Goal: Transaction & Acquisition: Purchase product/service

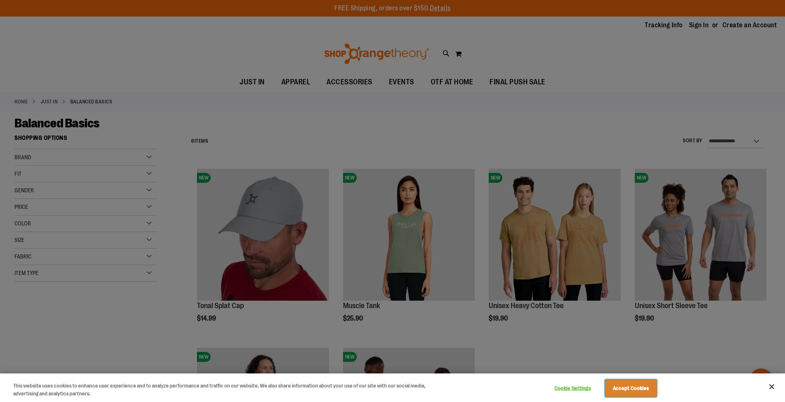
click at [640, 387] on button "Accept Cookies" at bounding box center [631, 388] width 52 height 17
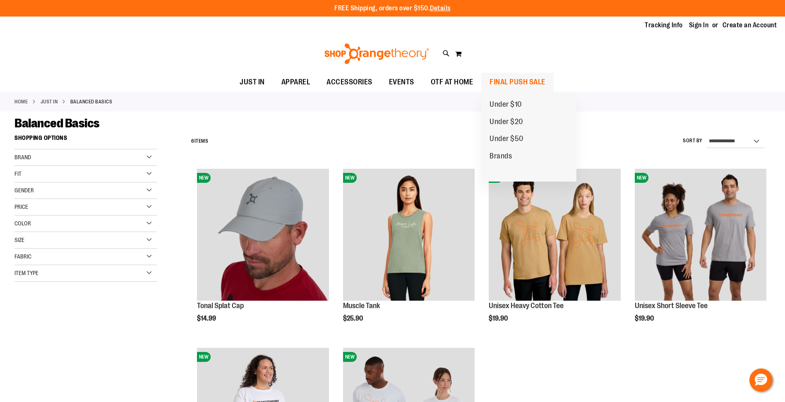
click at [497, 83] on span "FINAL PUSH SALE" at bounding box center [517, 82] width 56 height 19
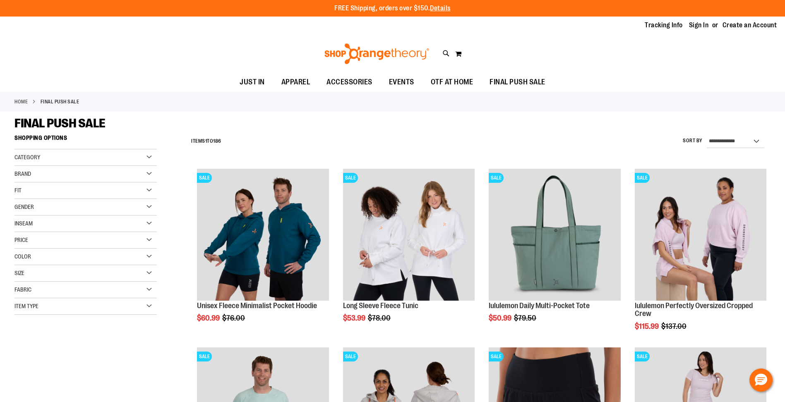
click at [62, 158] on div "Category" at bounding box center [85, 157] width 142 height 17
click at [69, 155] on div "Category" at bounding box center [85, 157] width 142 height 17
click at [44, 208] on div "Gender" at bounding box center [85, 207] width 142 height 17
click at [17, 232] on link "Women 102 items" at bounding box center [80, 232] width 137 height 9
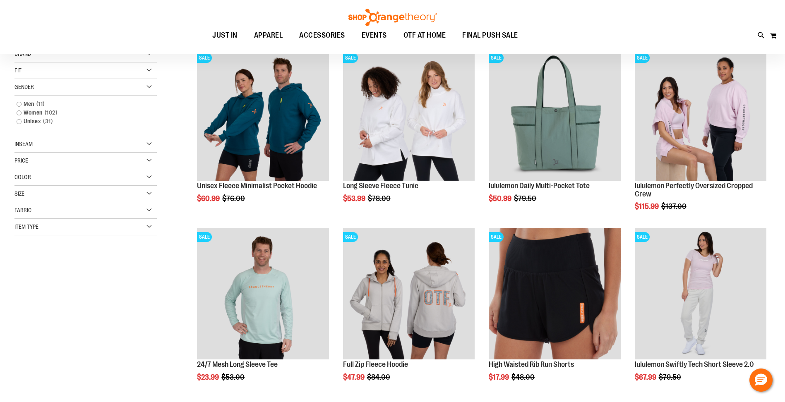
scroll to position [131, 0]
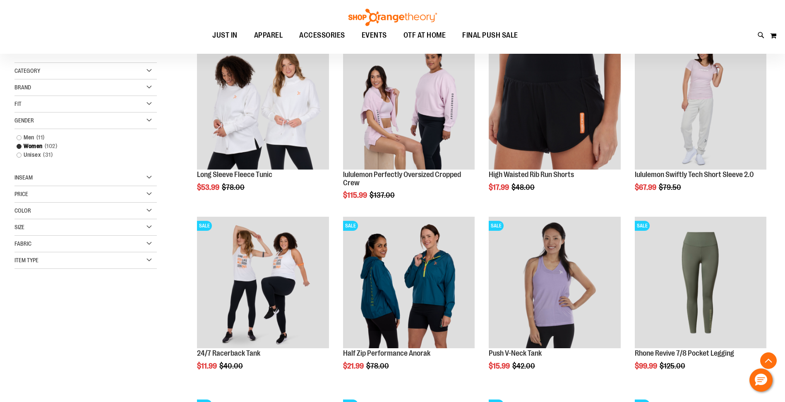
click at [67, 87] on div "Brand" at bounding box center [85, 87] width 142 height 17
click at [55, 108] on div "Fit" at bounding box center [85, 104] width 142 height 17
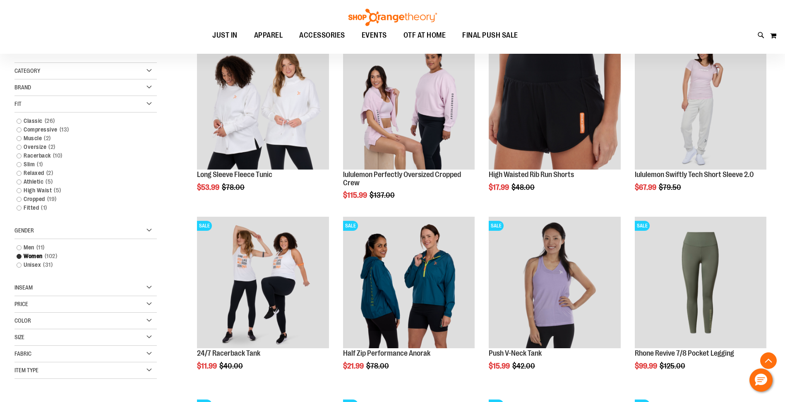
click at [55, 108] on div "Fit" at bounding box center [85, 104] width 142 height 17
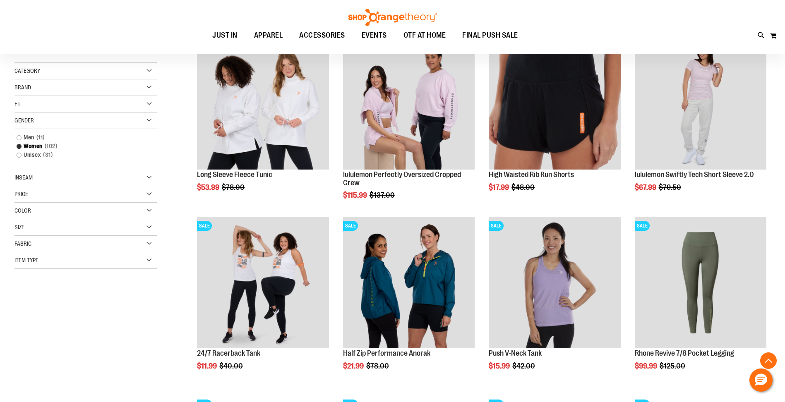
click at [42, 263] on div "Item Type" at bounding box center [85, 260] width 142 height 17
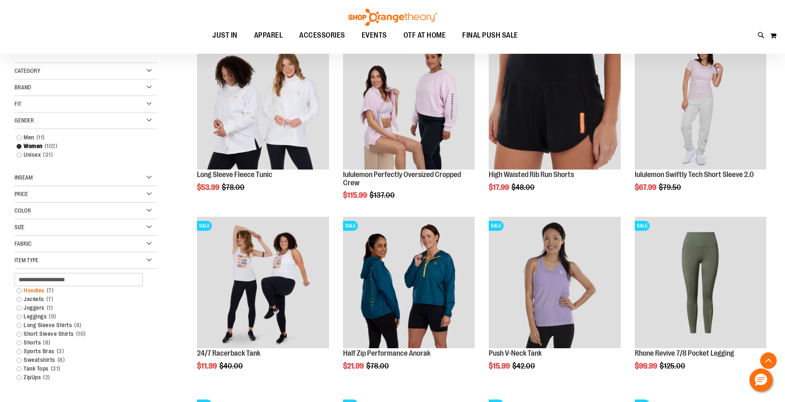
click at [19, 292] on link "Hoodies 7 items" at bounding box center [80, 290] width 137 height 9
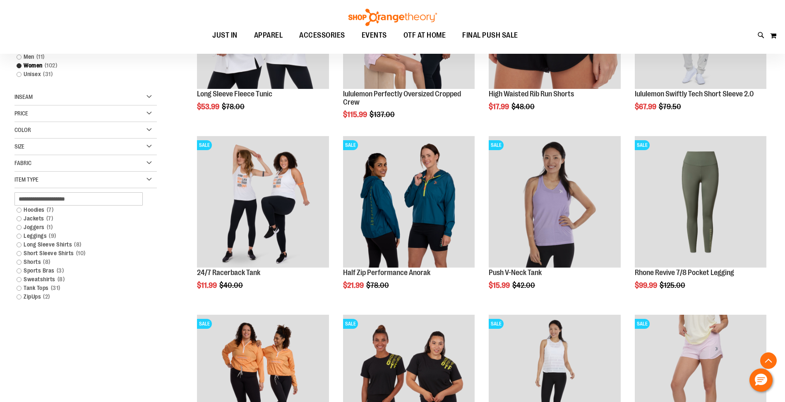
scroll to position [242, 0]
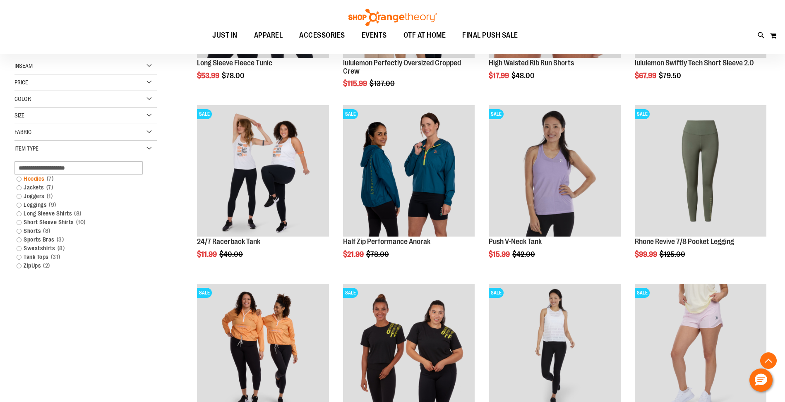
click at [19, 178] on link "Hoodies 7 items" at bounding box center [80, 179] width 137 height 9
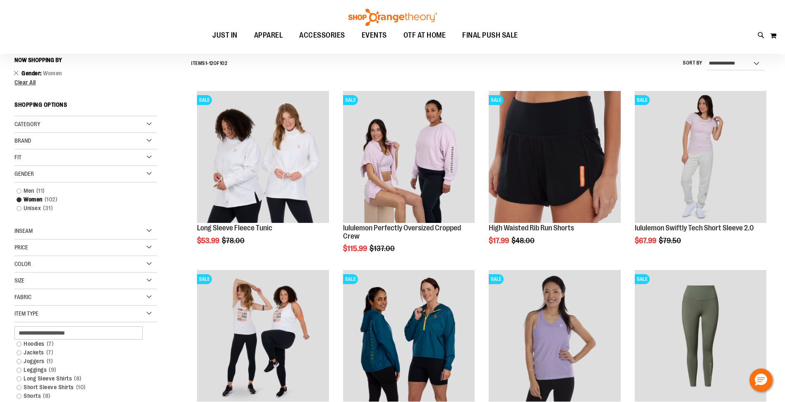
scroll to position [77, 0]
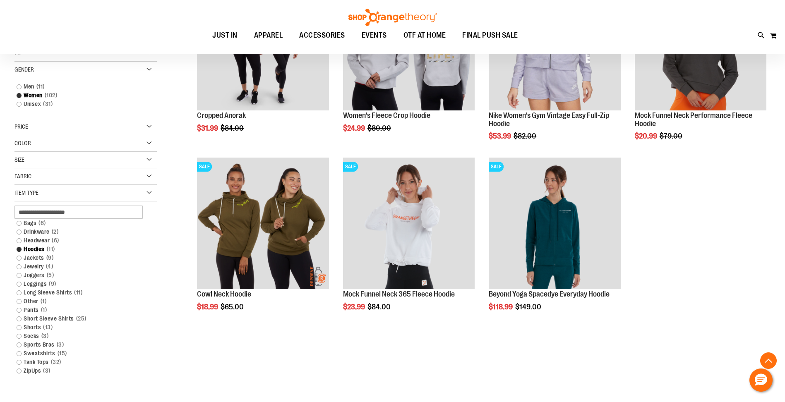
scroll to position [201, 0]
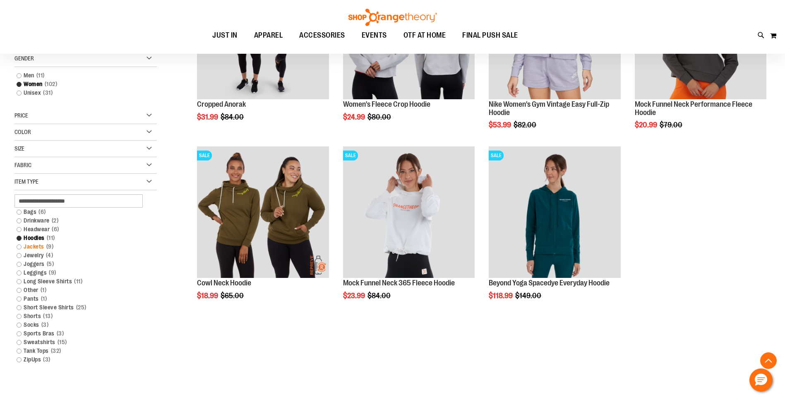
click at [19, 246] on link "Jackets 9 items" at bounding box center [80, 246] width 137 height 9
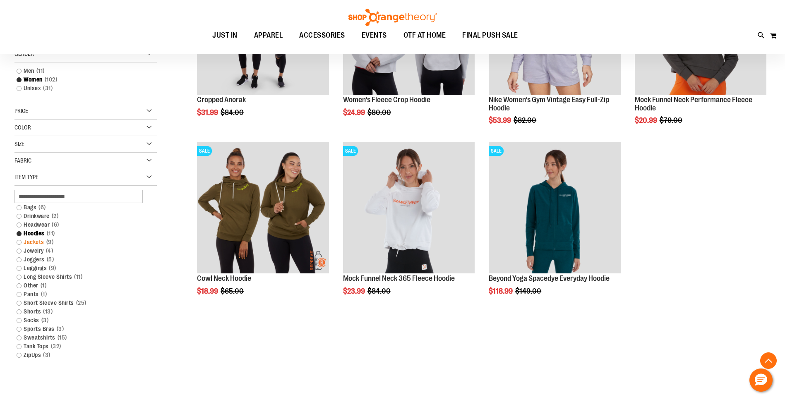
scroll to position [242, 0]
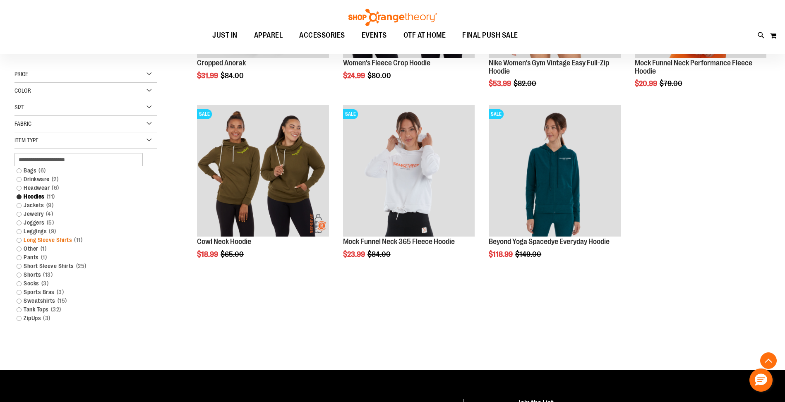
click at [17, 240] on link "Long Sleeve Shirts 11 items" at bounding box center [80, 240] width 137 height 9
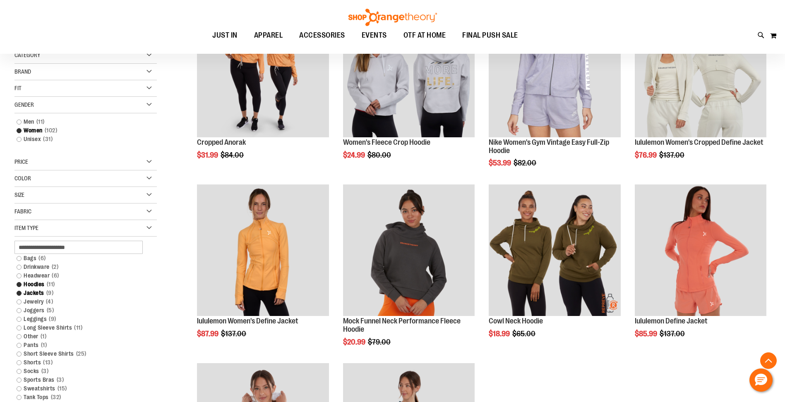
scroll to position [284, 0]
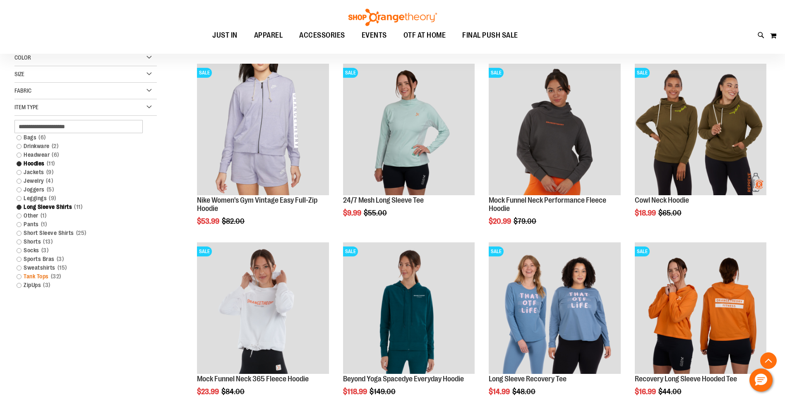
click at [19, 276] on link "Tank Tops 32 items" at bounding box center [80, 276] width 137 height 9
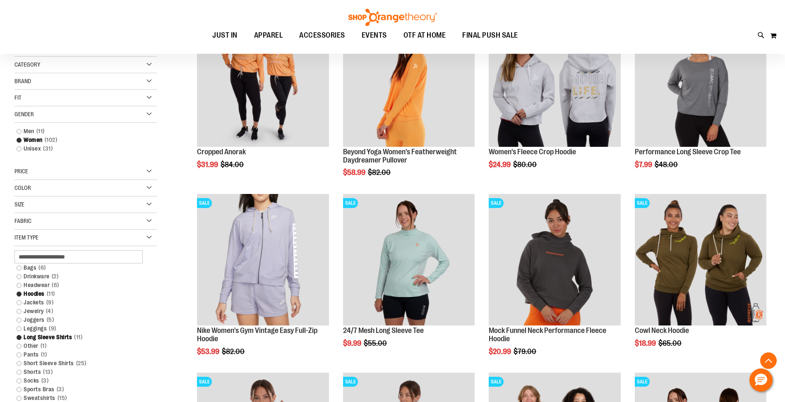
scroll to position [242, 0]
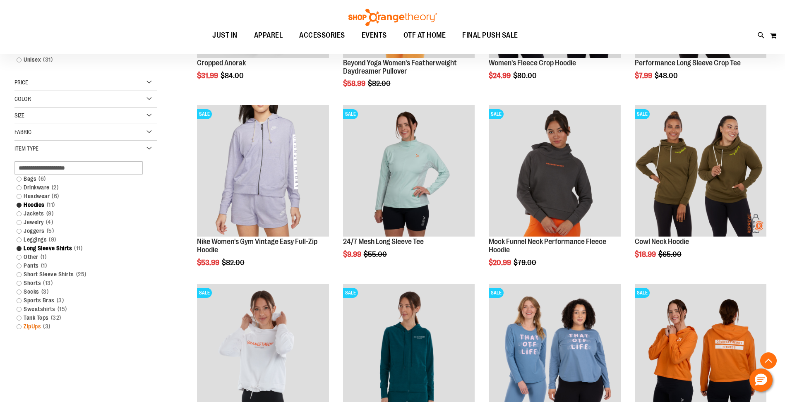
click at [20, 326] on link "ZipUps 3 items" at bounding box center [80, 326] width 137 height 9
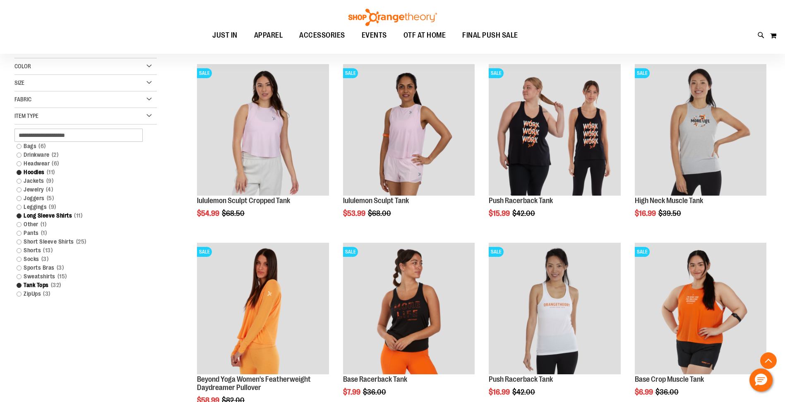
scroll to position [284, 0]
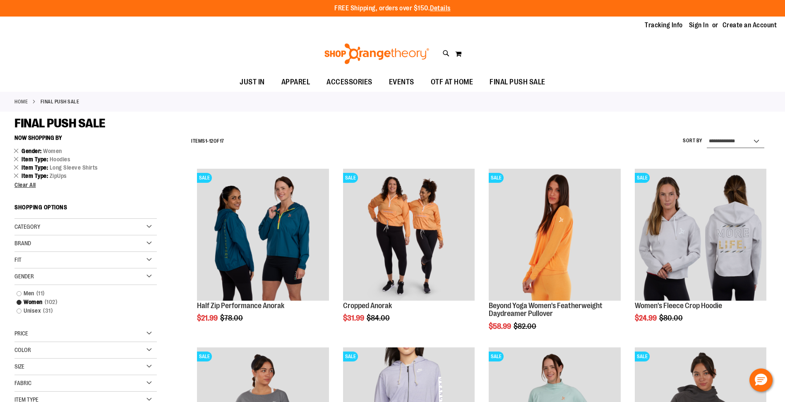
click at [729, 146] on select "**********" at bounding box center [735, 141] width 57 height 13
select select "*********"
click at [707, 135] on select "**********" at bounding box center [735, 141] width 57 height 13
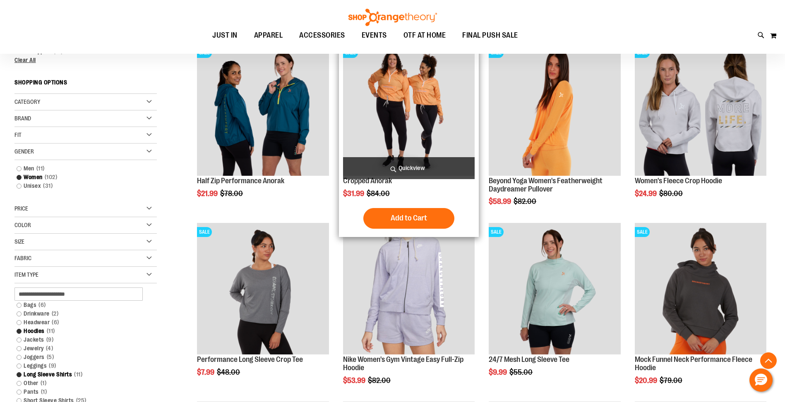
scroll to position [131, 0]
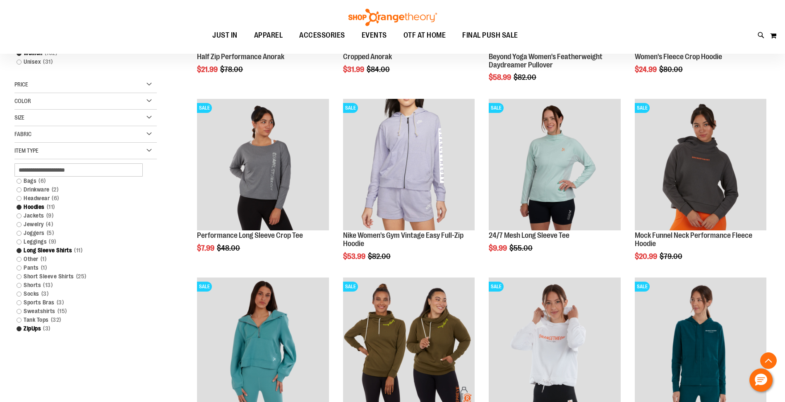
scroll to position [338, 0]
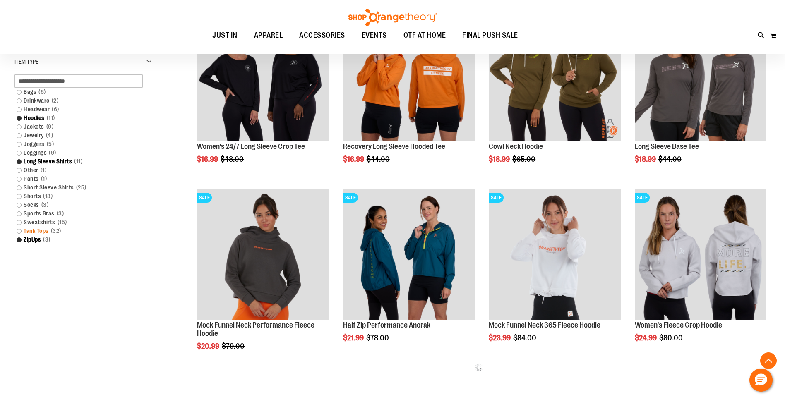
click at [20, 230] on link "Tank Tops 32 items" at bounding box center [80, 231] width 137 height 9
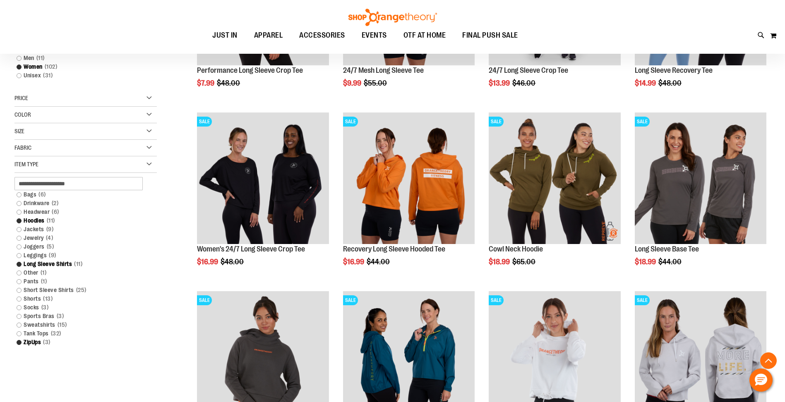
scroll to position [242, 0]
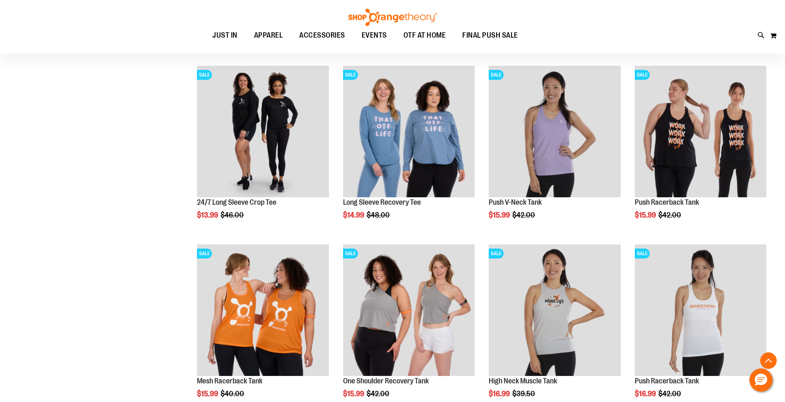
scroll to position [697, 0]
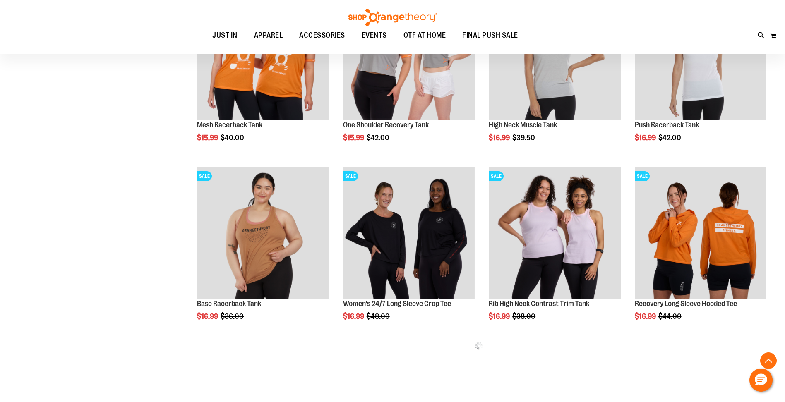
scroll to position [886, 0]
